Goal: Navigation & Orientation: Find specific page/section

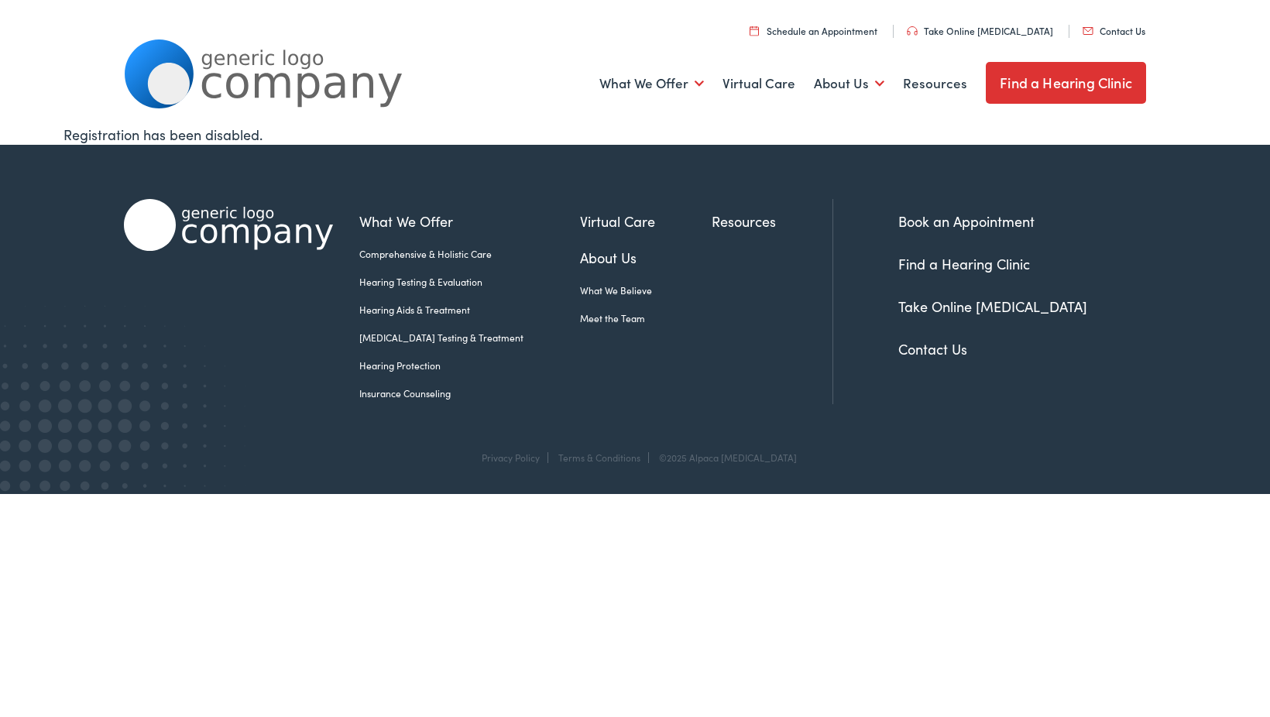
click at [1024, 75] on link "Find a Hearing Clinic" at bounding box center [1066, 83] width 160 height 42
